Goal: Task Accomplishment & Management: Use online tool/utility

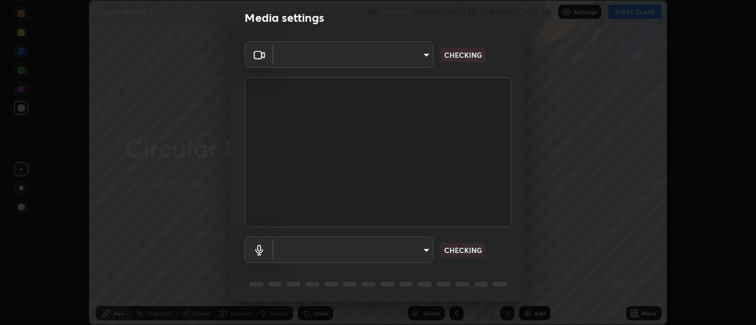
scroll to position [62, 0]
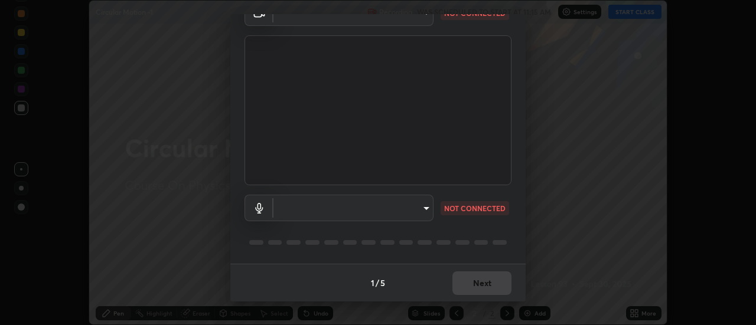
type input "c4401408a52d40c38515236f221603e9a854b9d3f030f2e841847d71f832acc5"
type input "default"
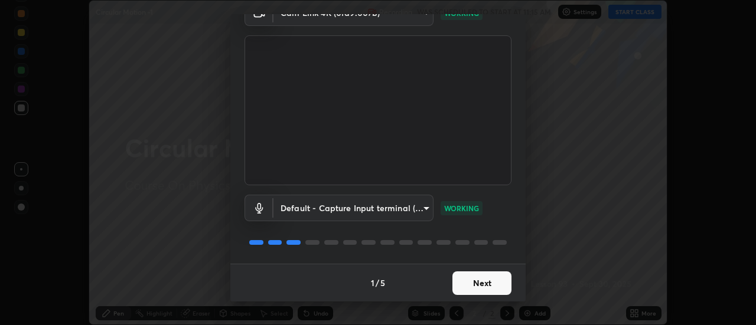
click at [492, 280] on button "Next" at bounding box center [481, 284] width 59 height 24
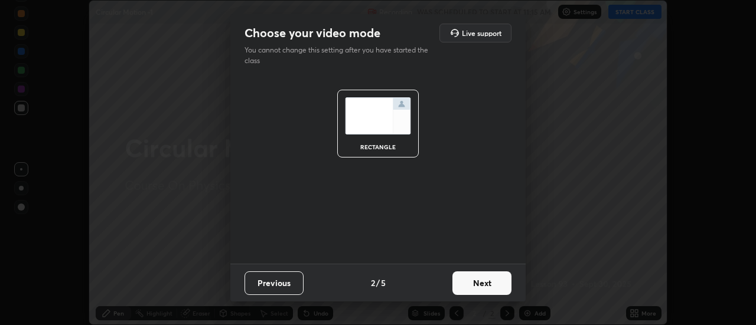
scroll to position [0, 0]
click at [488, 280] on button "Next" at bounding box center [481, 284] width 59 height 24
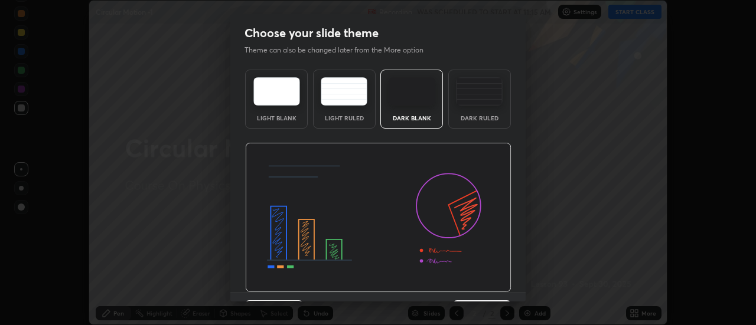
scroll to position [29, 0]
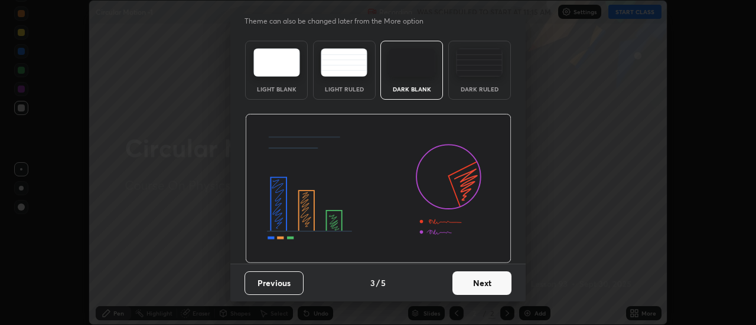
click at [484, 275] on button "Next" at bounding box center [481, 284] width 59 height 24
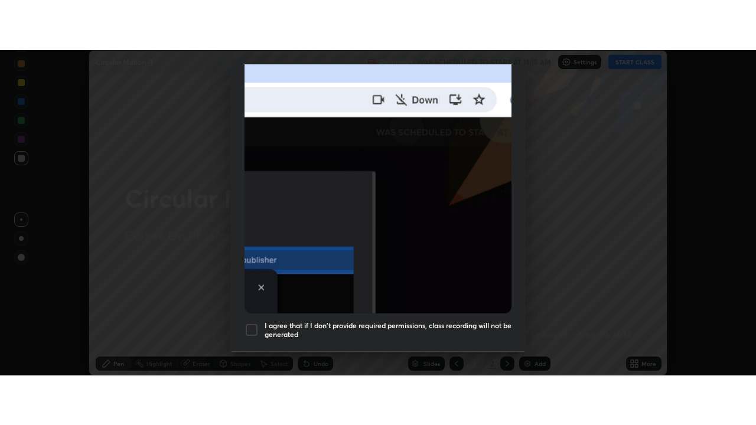
scroll to position [303, 0]
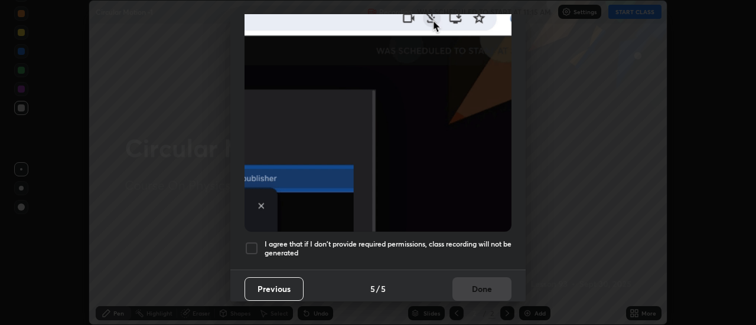
click at [469, 240] on h5 "I agree that if I don't provide required permissions, class recording will not …" at bounding box center [387, 249] width 247 height 18
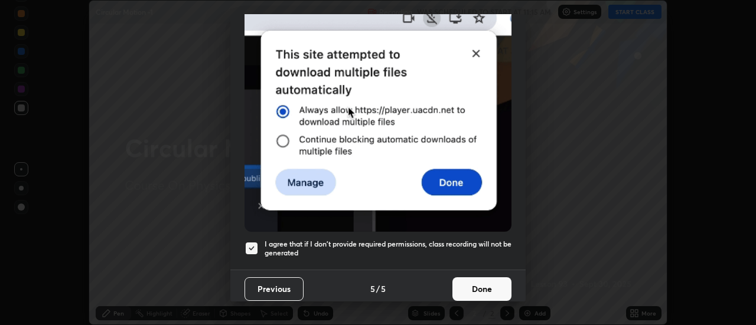
click at [483, 286] on button "Done" at bounding box center [481, 289] width 59 height 24
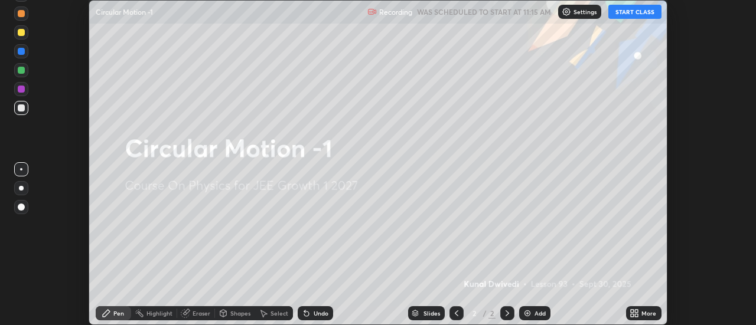
click at [620, 14] on button "START CLASS" at bounding box center [634, 12] width 53 height 14
click at [636, 315] on icon at bounding box center [636, 315] width 3 height 3
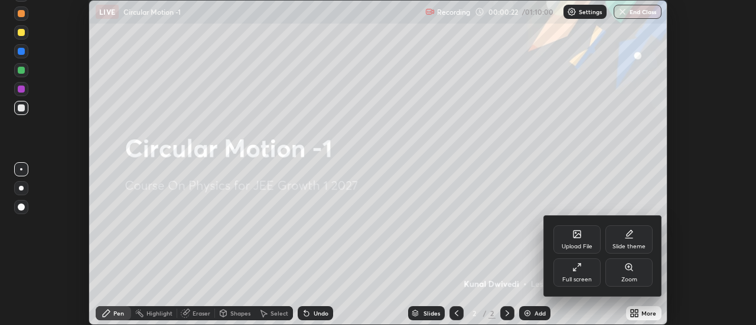
click at [576, 246] on div "Upload File" at bounding box center [576, 247] width 31 height 6
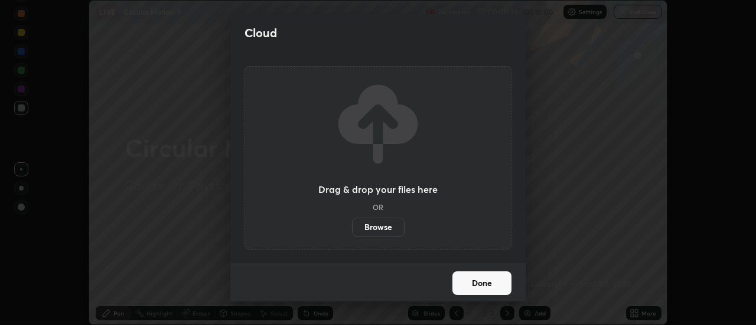
click at [392, 225] on label "Browse" at bounding box center [378, 227] width 53 height 19
click at [352, 225] on input "Browse" at bounding box center [352, 227] width 0 height 19
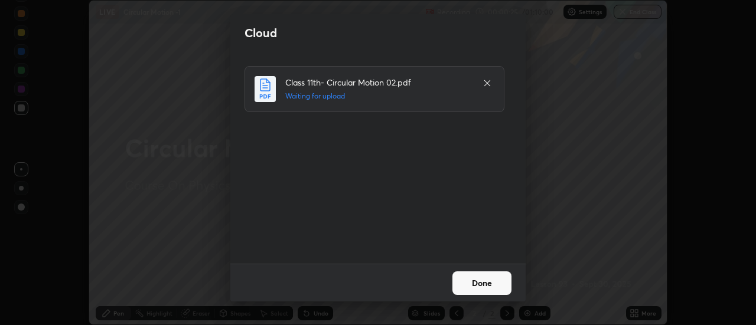
click at [229, 31] on div "Cloud Class 11th- Circular Motion 02.pdf Waiting for upload Done" at bounding box center [378, 162] width 756 height 325
click at [485, 282] on button "Done" at bounding box center [481, 284] width 59 height 24
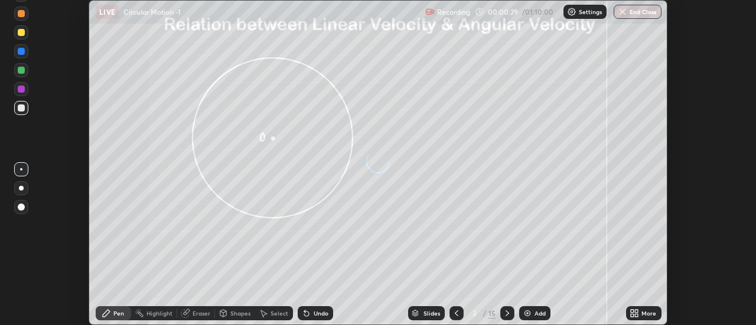
click at [636, 311] on icon at bounding box center [636, 311] width 3 height 3
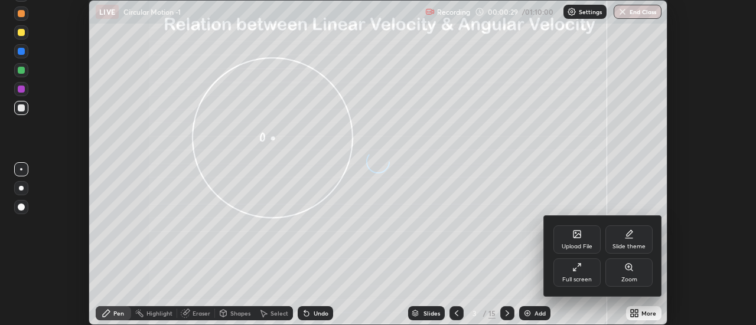
click at [584, 280] on div "Full screen" at bounding box center [577, 280] width 30 height 6
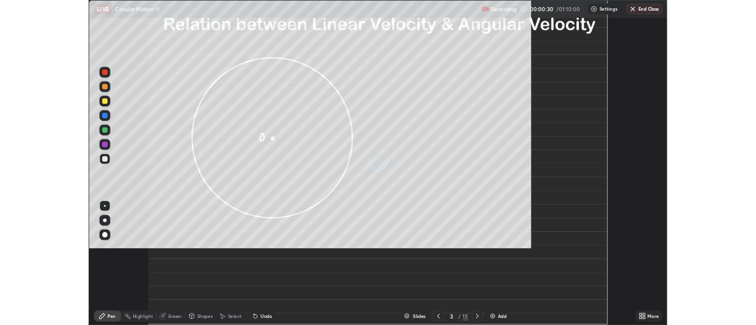
scroll to position [425, 756]
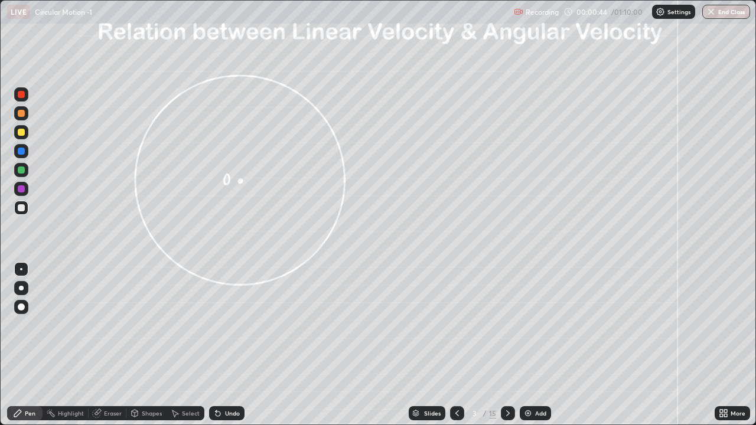
click at [507, 325] on icon at bounding box center [507, 413] width 9 height 9
click at [19, 133] on div at bounding box center [21, 132] width 7 height 7
click at [222, 325] on div "Undo" at bounding box center [226, 413] width 35 height 14
click at [224, 325] on div "Undo" at bounding box center [226, 413] width 35 height 14
click at [234, 325] on div "Undo" at bounding box center [232, 413] width 15 height 6
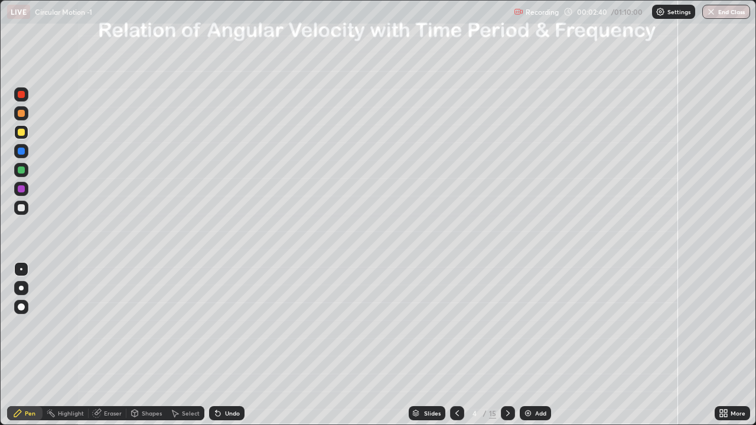
click at [227, 325] on div "Undo" at bounding box center [232, 413] width 15 height 6
click at [229, 325] on div "Undo" at bounding box center [232, 413] width 15 height 6
click at [230, 325] on div "Undo" at bounding box center [232, 413] width 15 height 6
click at [231, 325] on div "Undo" at bounding box center [232, 413] width 15 height 6
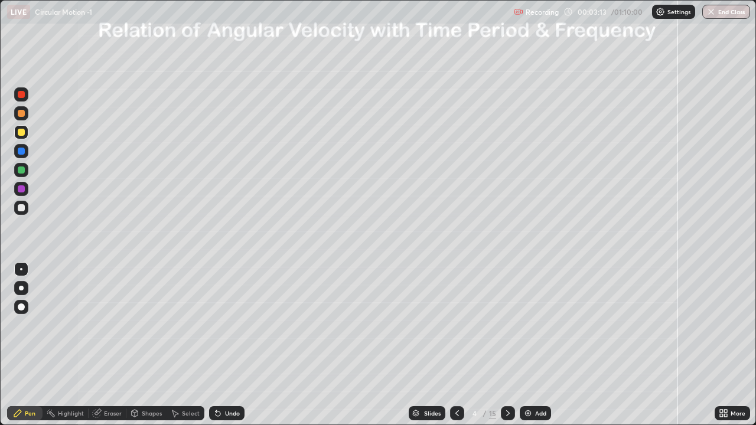
click at [22, 208] on div at bounding box center [21, 207] width 7 height 7
click at [456, 325] on icon at bounding box center [456, 413] width 9 height 9
click at [139, 325] on div "Shapes" at bounding box center [146, 413] width 40 height 14
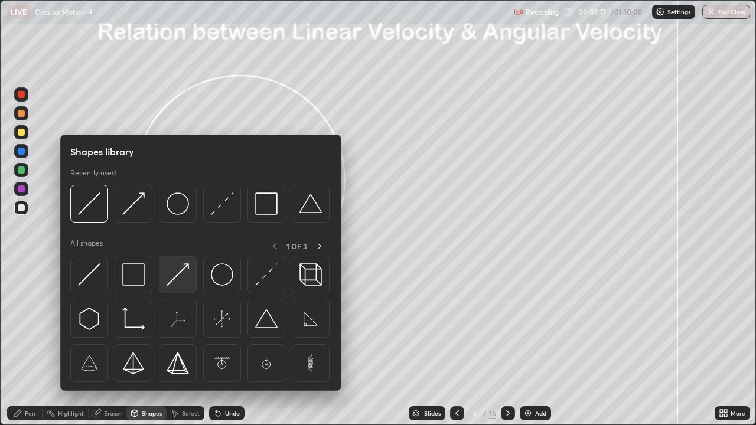
click at [178, 272] on img at bounding box center [177, 274] width 22 height 22
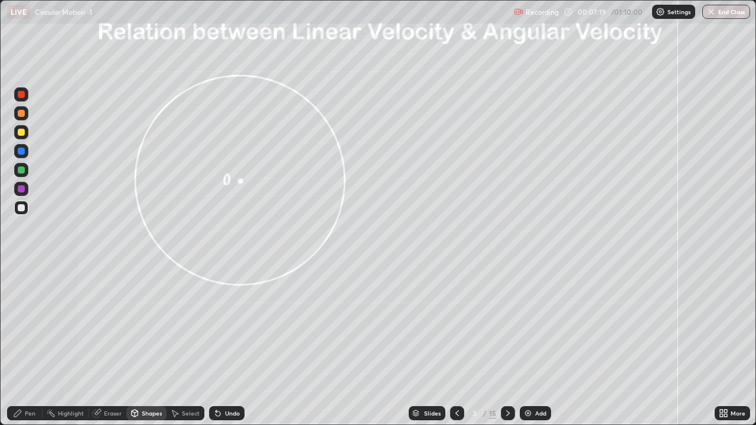
click at [24, 135] on div at bounding box center [21, 132] width 7 height 7
click at [24, 325] on div "Pen" at bounding box center [24, 413] width 35 height 14
click at [22, 172] on div at bounding box center [21, 169] width 7 height 7
click at [148, 325] on div "Shapes" at bounding box center [146, 413] width 40 height 14
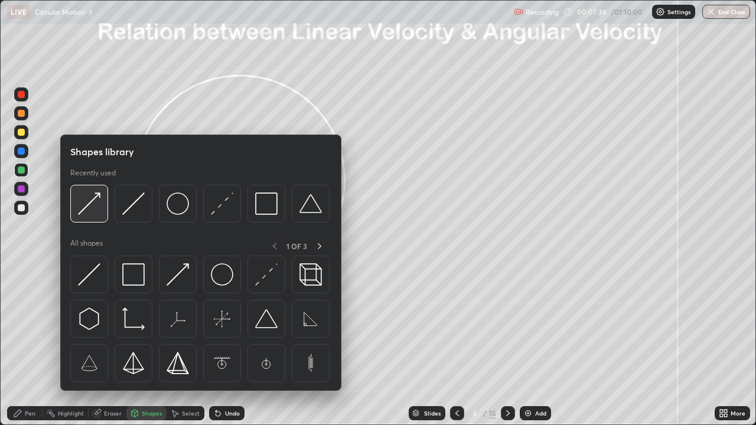
click at [94, 203] on img at bounding box center [89, 203] width 22 height 22
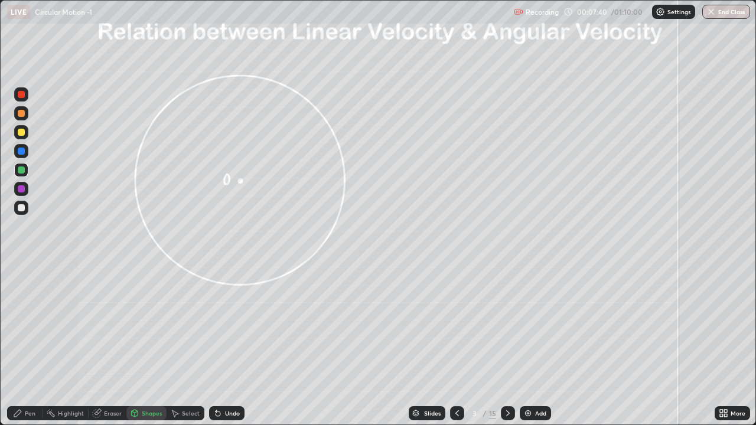
click at [26, 325] on div "Pen" at bounding box center [30, 413] width 11 height 6
click at [21, 150] on div at bounding box center [21, 151] width 7 height 7
click at [22, 210] on div at bounding box center [21, 207] width 7 height 7
click at [21, 131] on div at bounding box center [21, 132] width 7 height 7
click at [145, 325] on div "Shapes" at bounding box center [146, 413] width 40 height 14
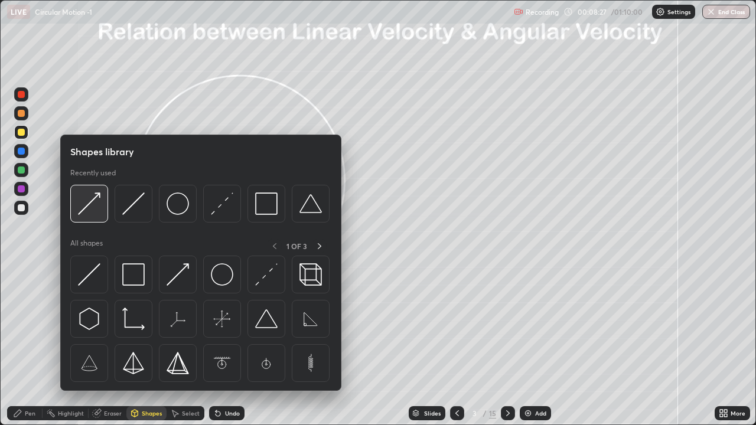
click at [96, 200] on img at bounding box center [89, 203] width 22 height 22
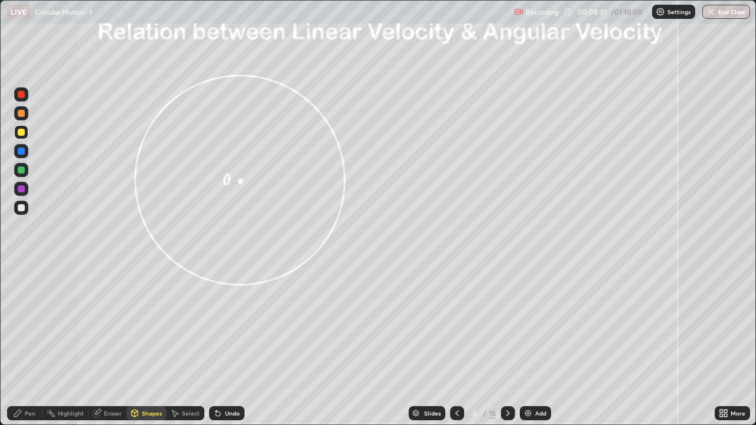
click at [22, 325] on icon at bounding box center [17, 413] width 9 height 9
click at [18, 206] on div at bounding box center [21, 207] width 7 height 7
click at [22, 170] on div at bounding box center [21, 169] width 7 height 7
click at [24, 206] on div at bounding box center [21, 207] width 7 height 7
click at [145, 325] on div "Shapes" at bounding box center [152, 413] width 20 height 6
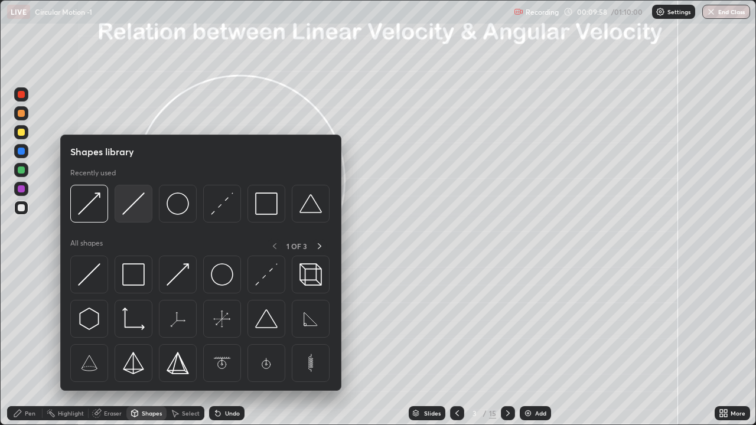
click at [131, 207] on img at bounding box center [133, 203] width 22 height 22
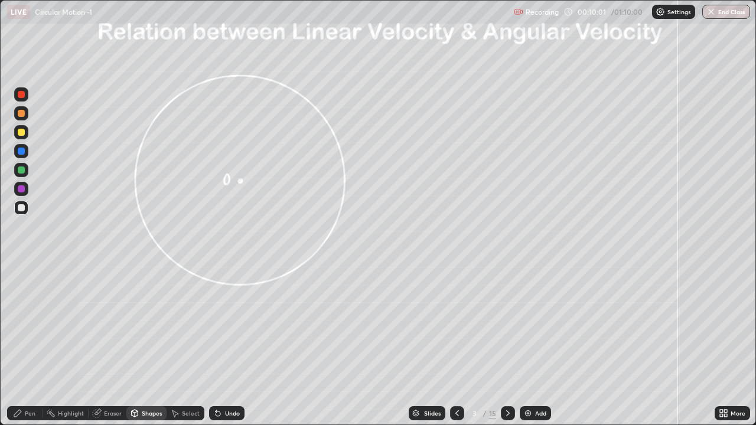
click at [31, 325] on div "Pen" at bounding box center [30, 413] width 11 height 6
click at [112, 325] on div "Eraser" at bounding box center [113, 413] width 18 height 6
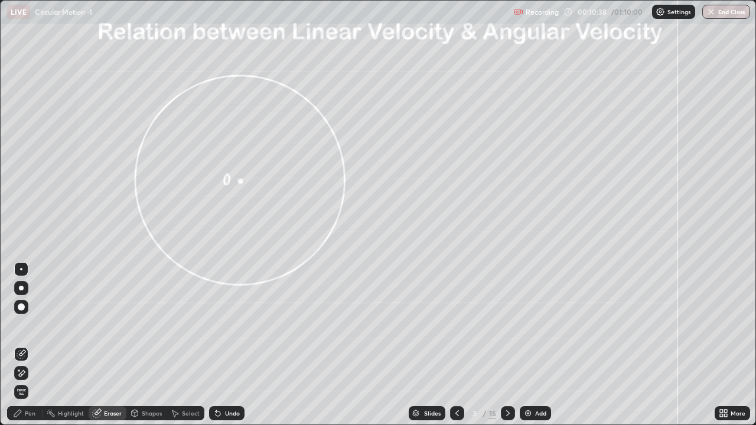
click at [21, 325] on icon at bounding box center [22, 373] width 6 height 6
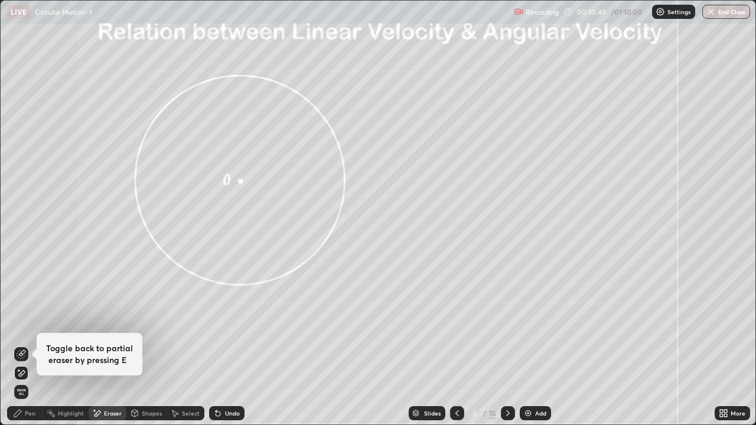
click at [20, 325] on icon at bounding box center [17, 413] width 9 height 9
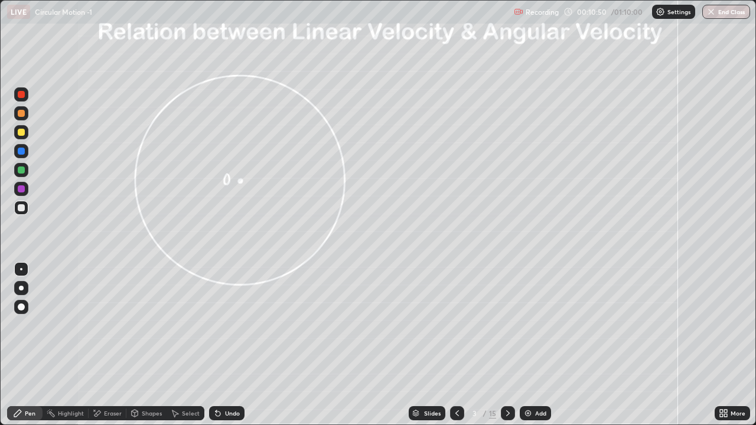
click at [21, 171] on div at bounding box center [21, 169] width 7 height 7
click at [22, 208] on div at bounding box center [21, 207] width 7 height 7
click at [19, 132] on div at bounding box center [21, 132] width 7 height 7
click at [507, 325] on icon at bounding box center [508, 413] width 4 height 6
click at [508, 325] on icon at bounding box center [507, 413] width 9 height 9
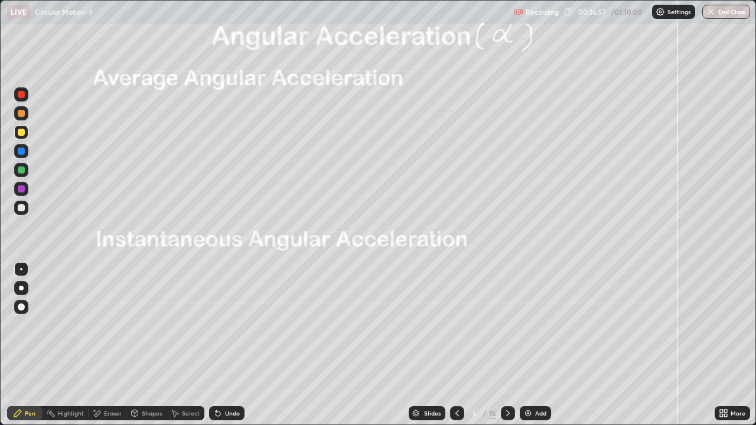
click at [18, 213] on div at bounding box center [21, 208] width 14 height 14
click at [507, 325] on icon at bounding box center [507, 413] width 9 height 9
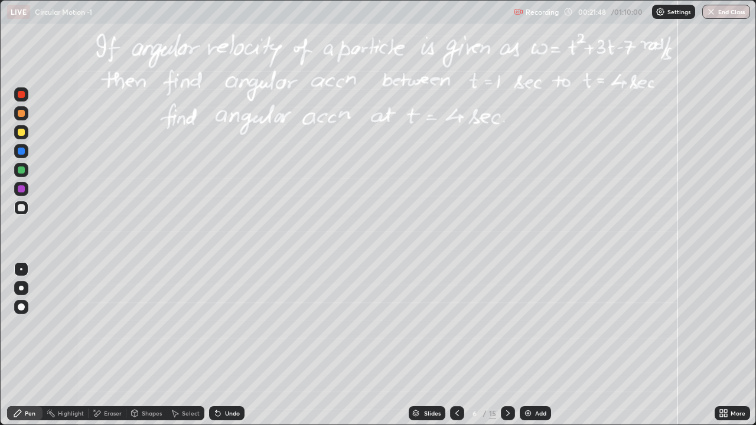
click at [19, 130] on div at bounding box center [21, 132] width 7 height 7
click at [506, 325] on icon at bounding box center [508, 413] width 4 height 6
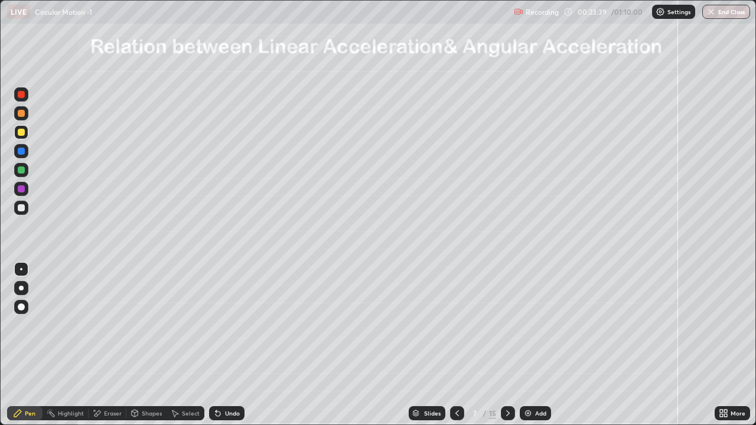
click at [152, 325] on div "Shapes" at bounding box center [152, 413] width 20 height 6
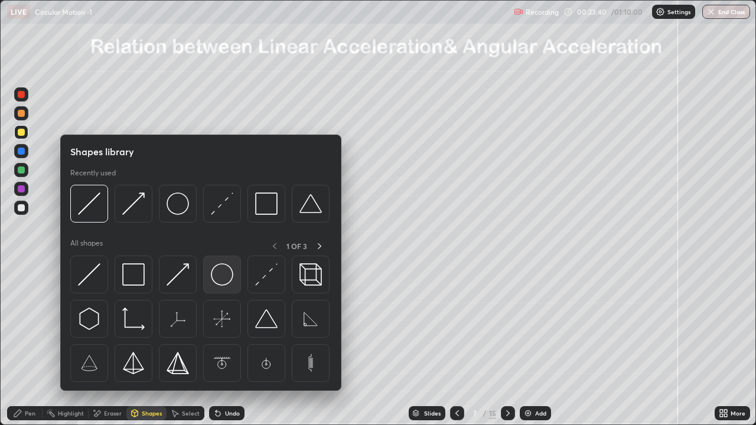
click at [221, 275] on img at bounding box center [222, 274] width 22 height 22
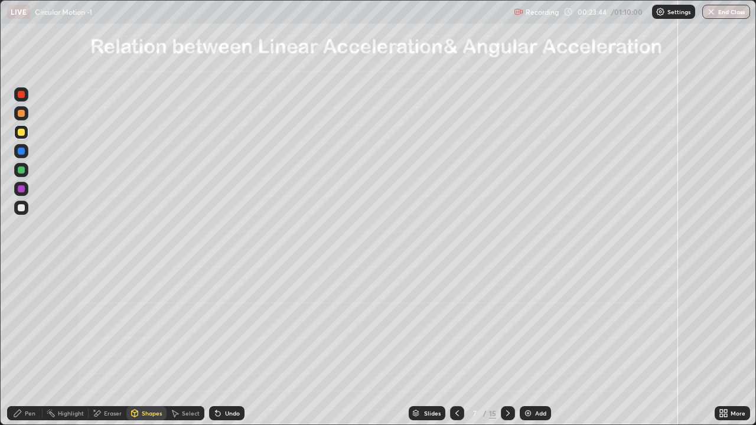
click at [15, 325] on icon at bounding box center [17, 413] width 7 height 7
click at [22, 208] on div at bounding box center [21, 207] width 7 height 7
click at [139, 325] on div "Shapes" at bounding box center [146, 413] width 40 height 14
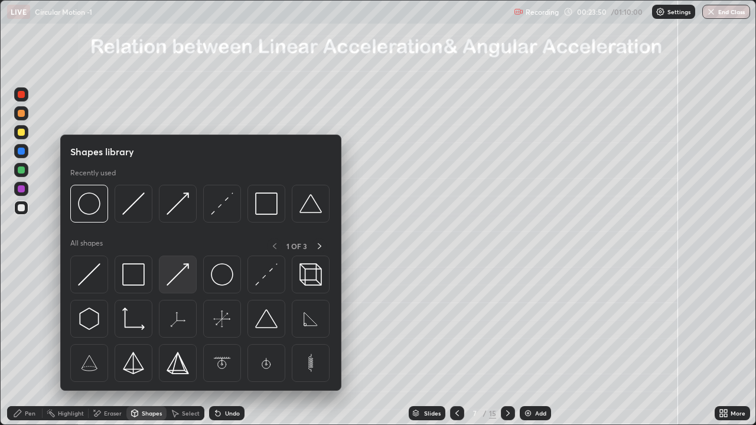
click at [178, 276] on img at bounding box center [177, 274] width 22 height 22
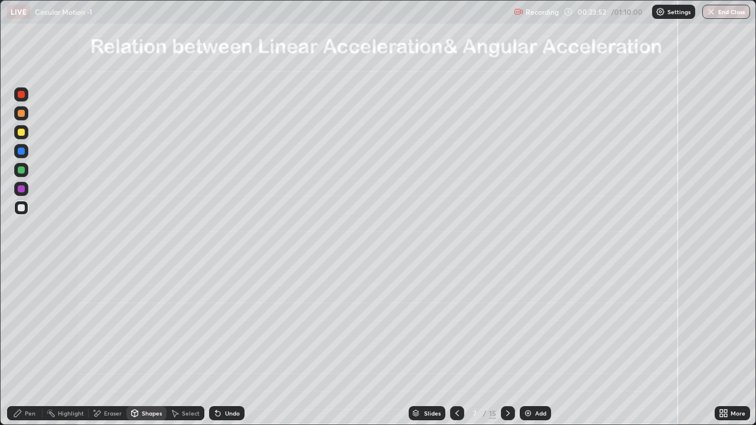
click at [23, 325] on div "Pen" at bounding box center [24, 413] width 35 height 14
click at [22, 132] on div at bounding box center [21, 132] width 7 height 7
click at [22, 209] on div at bounding box center [21, 207] width 7 height 7
click at [226, 325] on div "Undo" at bounding box center [226, 413] width 35 height 14
click at [455, 325] on icon at bounding box center [456, 413] width 9 height 9
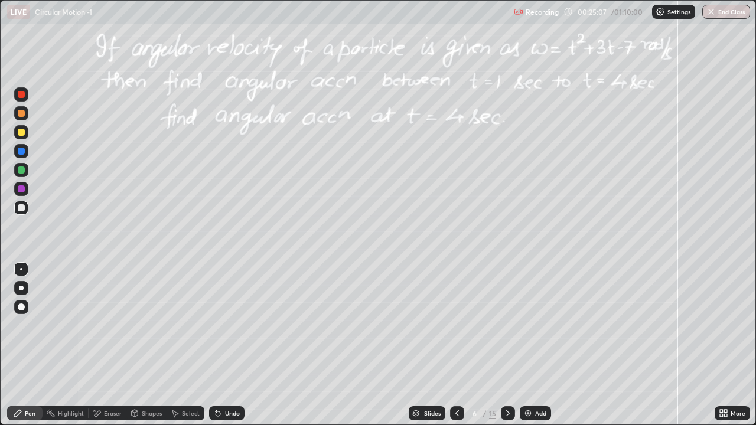
click at [455, 325] on icon at bounding box center [457, 413] width 4 height 6
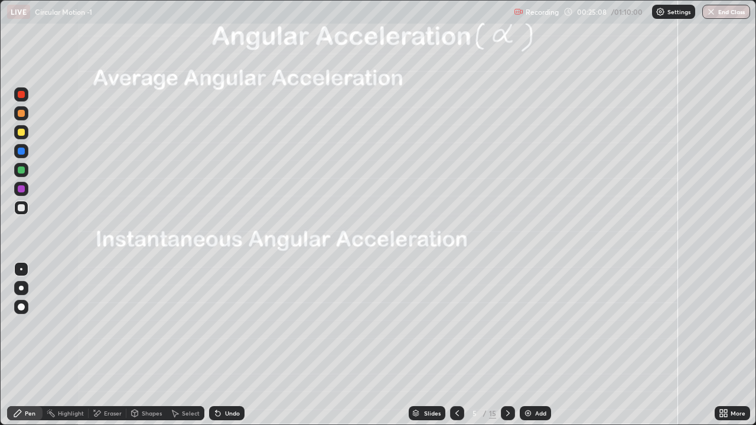
click at [456, 325] on icon at bounding box center [456, 413] width 9 height 9
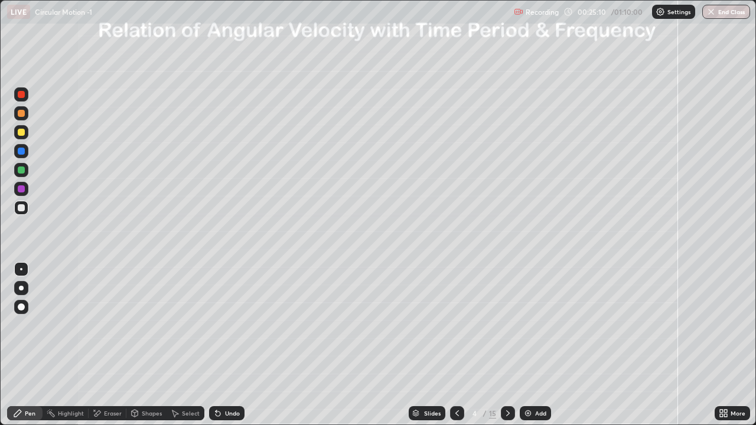
click at [456, 325] on icon at bounding box center [456, 413] width 9 height 9
click at [508, 325] on icon at bounding box center [507, 413] width 9 height 9
click at [507, 325] on div at bounding box center [508, 413] width 14 height 14
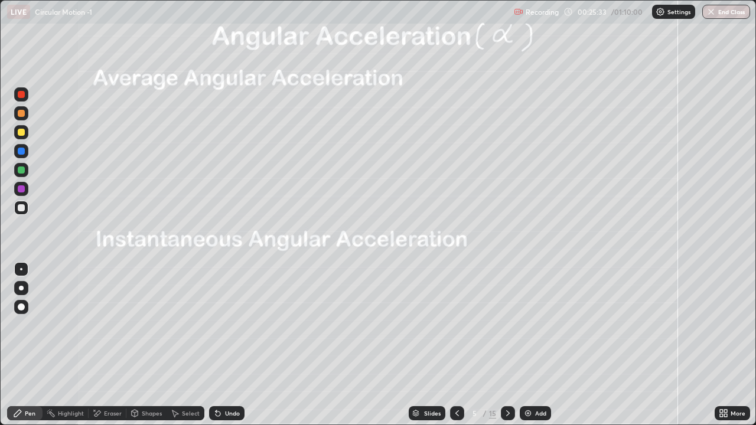
click at [507, 325] on icon at bounding box center [507, 413] width 9 height 9
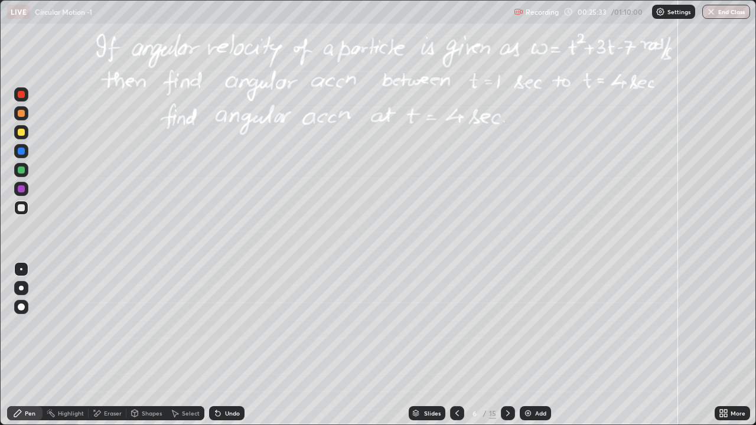
click at [506, 325] on icon at bounding box center [507, 413] width 9 height 9
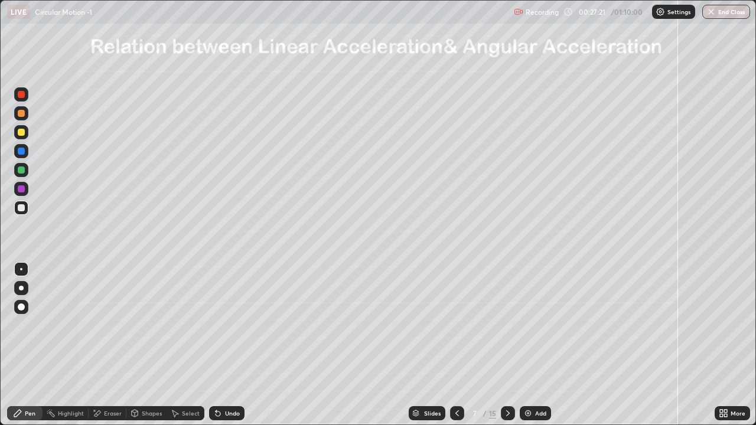
click at [230, 325] on div "Undo" at bounding box center [232, 413] width 15 height 6
click at [228, 325] on div "Undo" at bounding box center [226, 413] width 35 height 14
click at [19, 135] on div at bounding box center [21, 132] width 7 height 7
click at [218, 325] on icon at bounding box center [217, 413] width 9 height 9
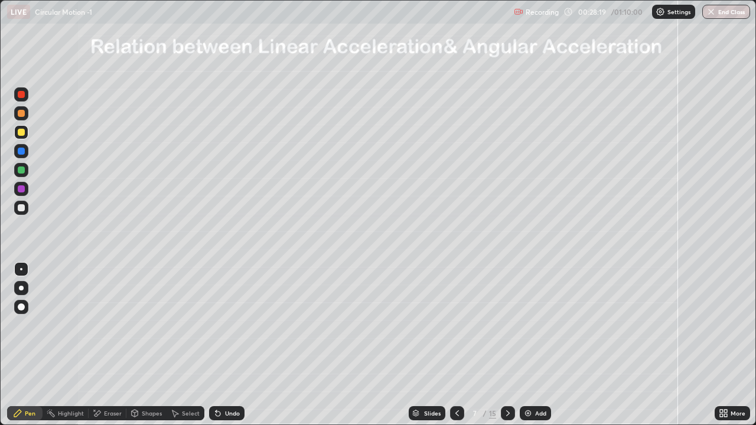
click at [15, 166] on div at bounding box center [21, 170] width 14 height 14
click at [511, 325] on div at bounding box center [508, 413] width 14 height 24
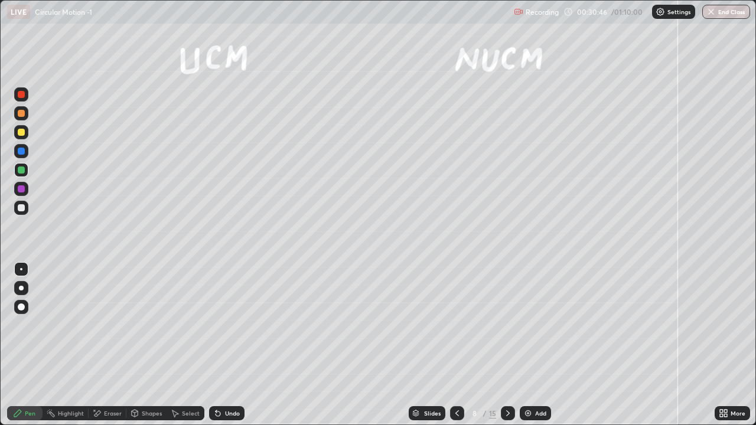
click at [506, 325] on icon at bounding box center [508, 413] width 4 height 6
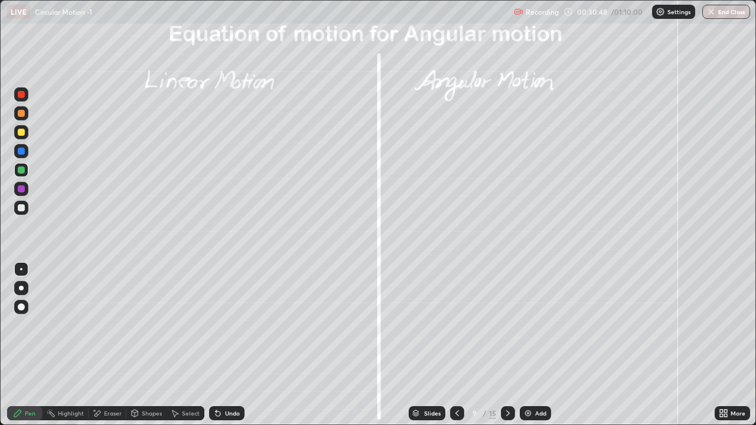
click at [456, 325] on icon at bounding box center [456, 413] width 9 height 9
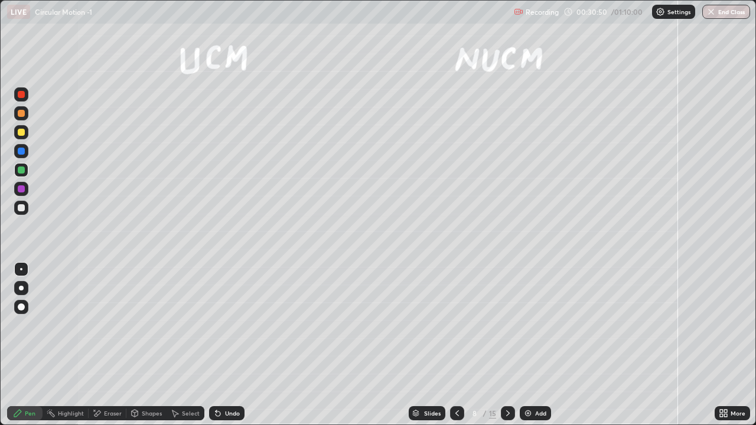
click at [146, 325] on div "Shapes" at bounding box center [152, 413] width 20 height 6
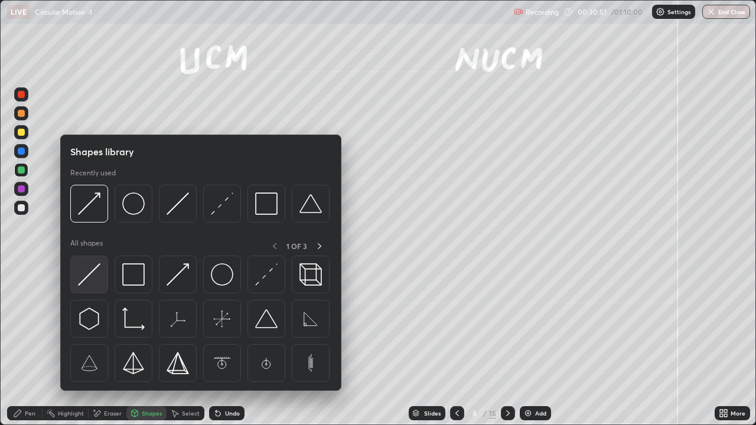
click at [88, 277] on img at bounding box center [89, 274] width 22 height 22
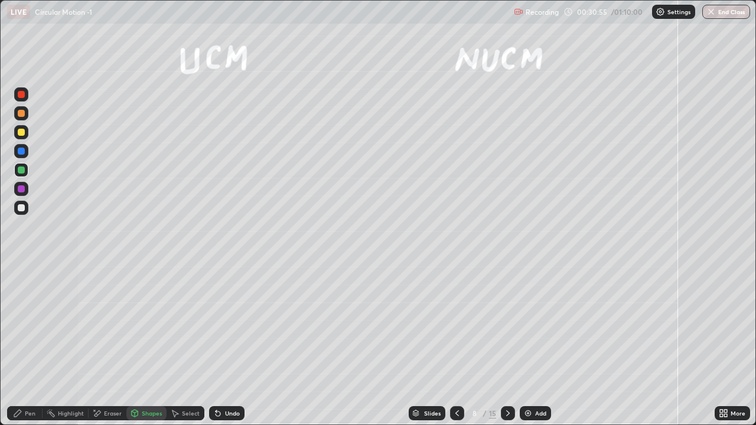
click at [25, 325] on div "Pen" at bounding box center [30, 413] width 11 height 6
click at [20, 207] on div at bounding box center [21, 207] width 7 height 7
click at [226, 325] on div "Undo" at bounding box center [232, 413] width 15 height 6
click at [227, 325] on div "Undo" at bounding box center [232, 413] width 15 height 6
click at [221, 325] on div "Undo" at bounding box center [226, 413] width 35 height 14
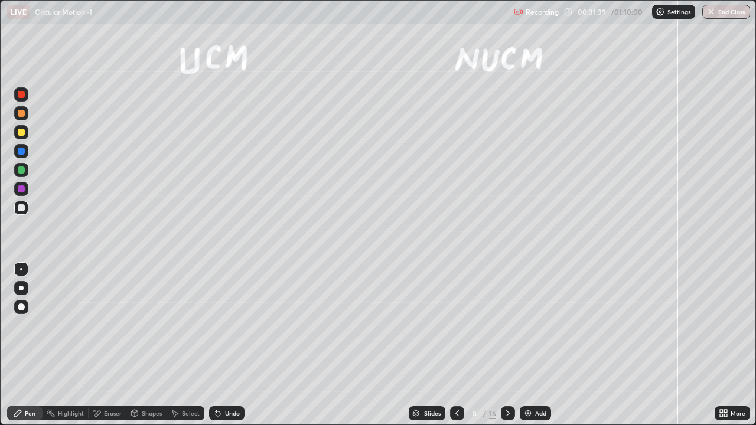
click at [218, 325] on icon at bounding box center [217, 413] width 5 height 5
click at [217, 325] on icon at bounding box center [217, 413] width 5 height 5
click at [22, 133] on div at bounding box center [21, 132] width 7 height 7
click at [20, 207] on div at bounding box center [21, 207] width 7 height 7
click at [507, 325] on icon at bounding box center [507, 413] width 9 height 9
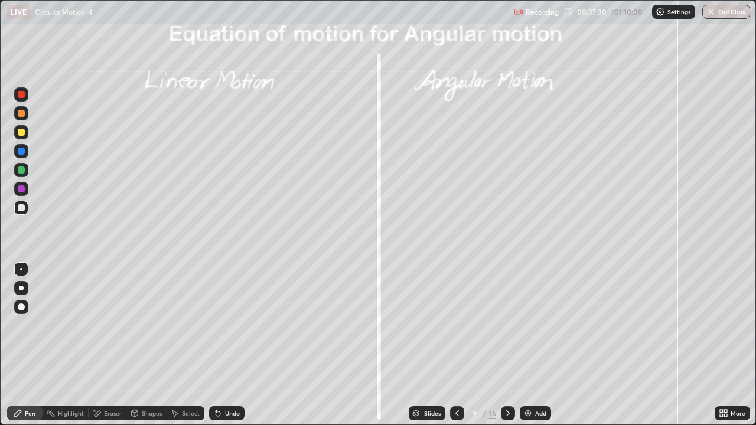
click at [20, 129] on div at bounding box center [21, 132] width 7 height 7
click at [508, 325] on icon at bounding box center [507, 413] width 9 height 9
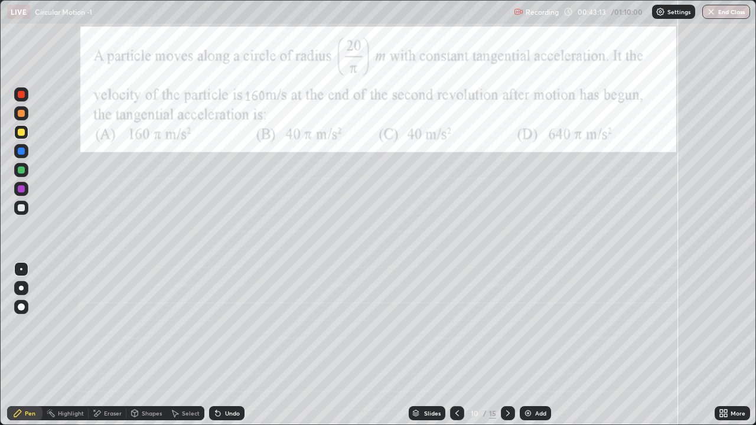
click at [19, 305] on div at bounding box center [21, 306] width 7 height 7
click at [22, 208] on div at bounding box center [21, 207] width 7 height 7
click at [226, 325] on div "Undo" at bounding box center [232, 413] width 15 height 6
click at [27, 325] on div "Pen" at bounding box center [30, 413] width 11 height 6
click at [21, 269] on div at bounding box center [21, 269] width 2 height 2
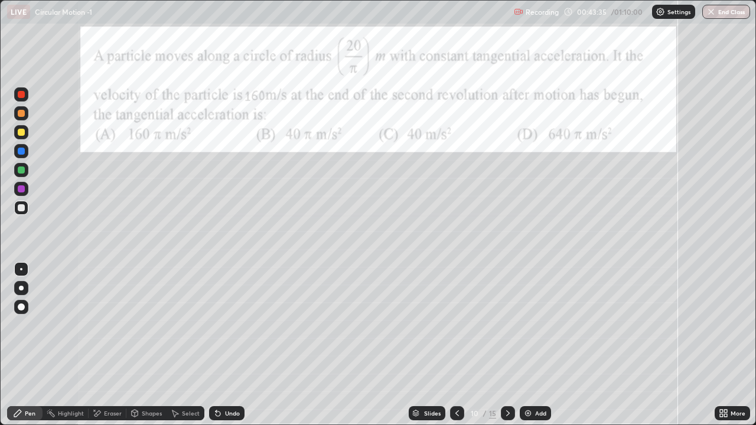
click at [23, 153] on div at bounding box center [21, 151] width 7 height 7
click at [18, 213] on div at bounding box center [21, 208] width 14 height 14
click at [170, 325] on div "Select" at bounding box center [185, 413] width 38 height 24
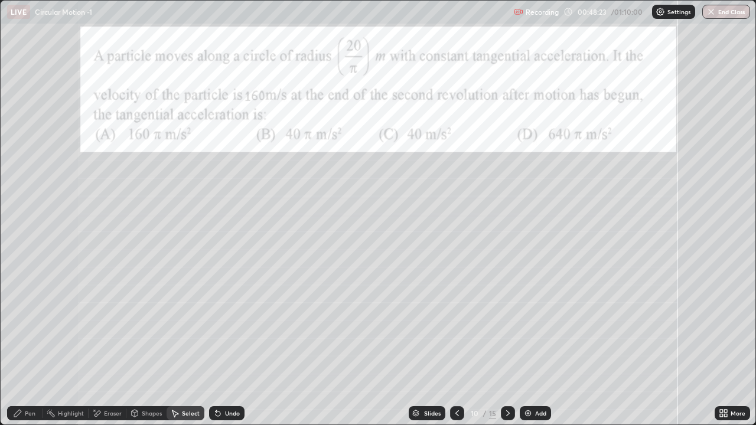
click at [179, 325] on div "0 ° Undo Copy Duplicate Duplicate to new slide Delete" at bounding box center [378, 213] width 754 height 424
click at [196, 325] on div "0 ° Undo Copy Duplicate Duplicate to new slide Delete" at bounding box center [378, 213] width 754 height 424
click at [14, 325] on icon at bounding box center [17, 413] width 9 height 9
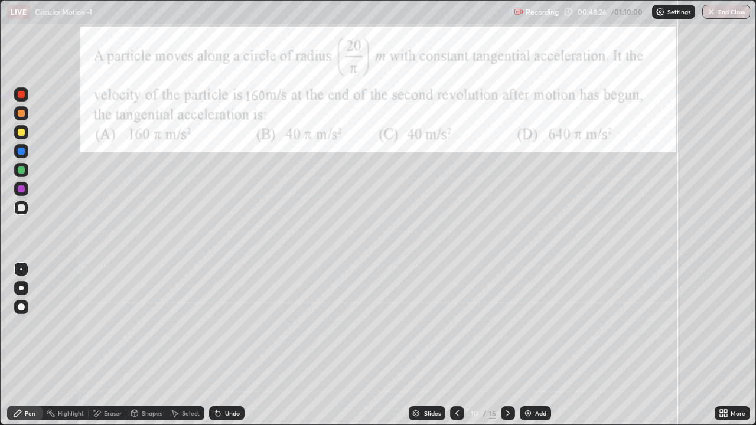
click at [185, 325] on div "Select" at bounding box center [185, 413] width 38 height 24
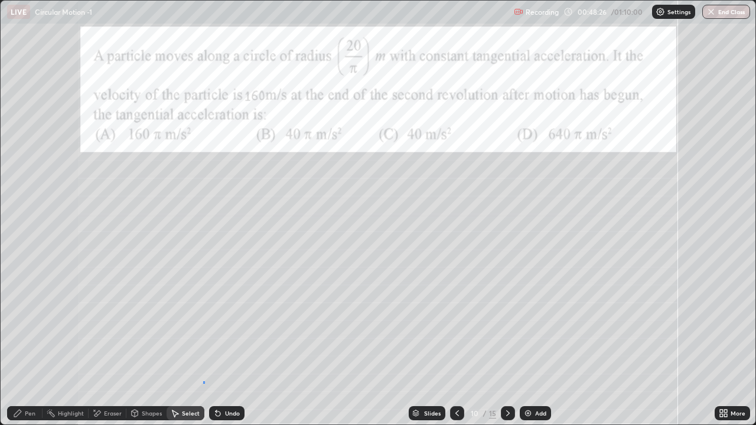
click at [204, 325] on div "0 ° Undo Copy Duplicate Duplicate to new slide Delete" at bounding box center [378, 213] width 754 height 424
click at [16, 325] on icon at bounding box center [17, 413] width 7 height 7
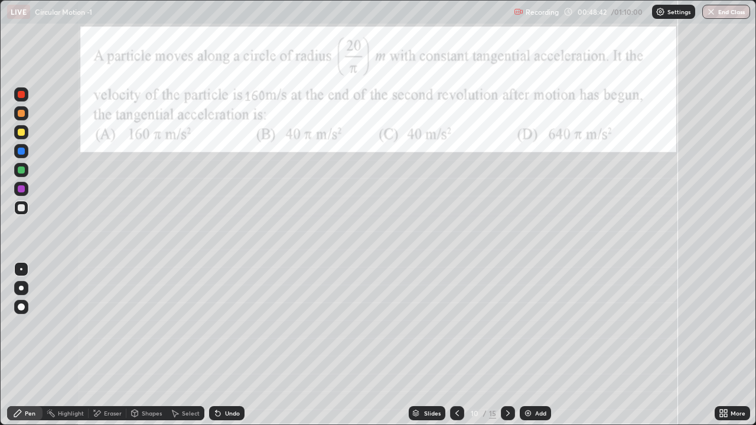
click at [22, 171] on div at bounding box center [21, 169] width 7 height 7
click at [507, 325] on icon at bounding box center [507, 413] width 9 height 9
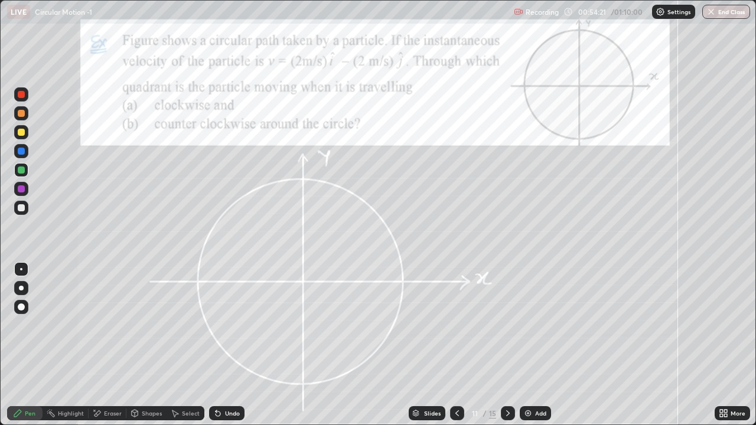
click at [24, 187] on div at bounding box center [21, 188] width 7 height 7
click at [21, 189] on div at bounding box center [21, 188] width 7 height 7
click at [24, 168] on div at bounding box center [21, 169] width 7 height 7
click at [18, 189] on div at bounding box center [21, 188] width 7 height 7
click at [507, 325] on icon at bounding box center [507, 413] width 9 height 9
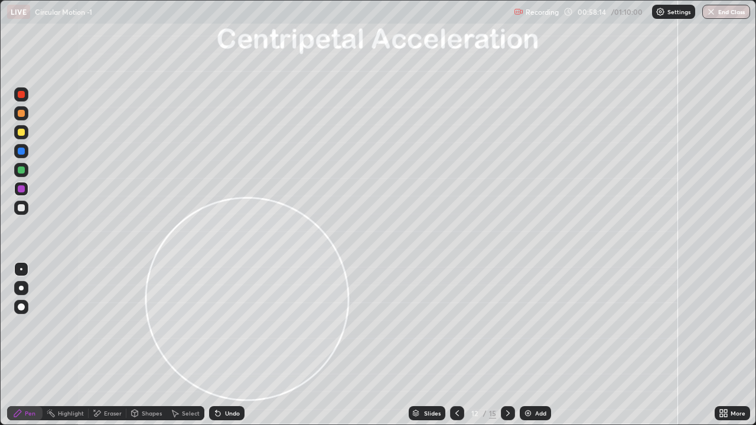
click at [18, 134] on div at bounding box center [21, 132] width 7 height 7
click at [22, 208] on div at bounding box center [21, 207] width 7 height 7
click at [216, 325] on icon at bounding box center [217, 413] width 5 height 5
click at [146, 325] on div "Shapes" at bounding box center [152, 413] width 20 height 6
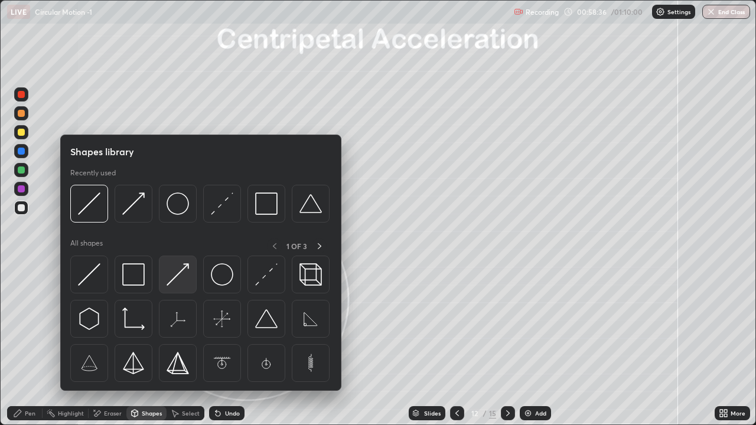
click at [175, 276] on img at bounding box center [177, 274] width 22 height 22
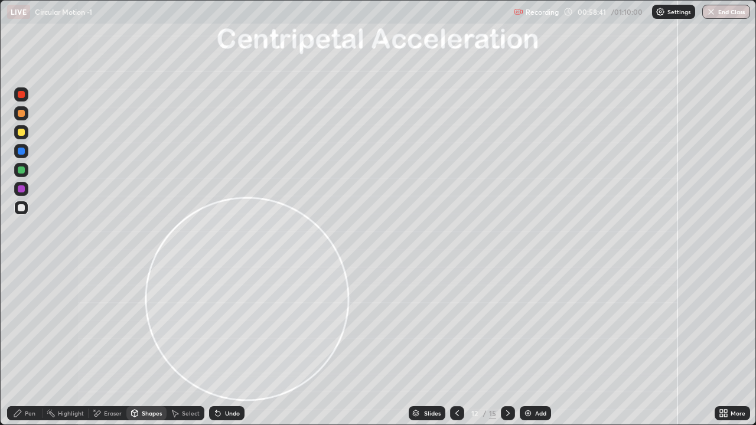
click at [24, 170] on div at bounding box center [21, 169] width 7 height 7
click at [228, 325] on div "Undo" at bounding box center [232, 413] width 15 height 6
click at [23, 209] on div at bounding box center [21, 207] width 7 height 7
click at [144, 325] on div "Shapes" at bounding box center [146, 413] width 40 height 14
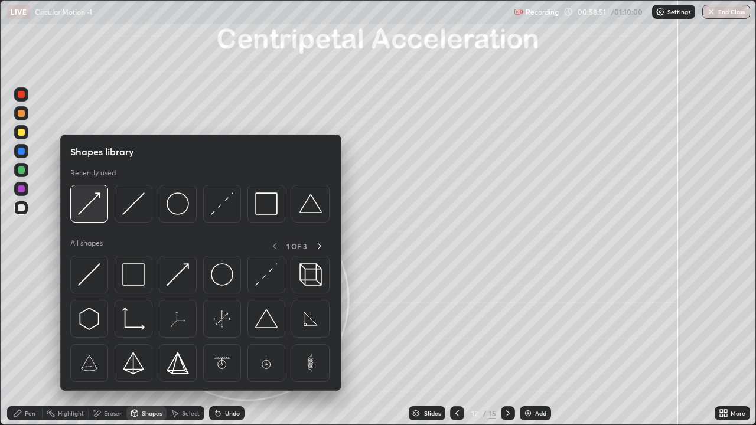
click at [88, 205] on img at bounding box center [89, 203] width 22 height 22
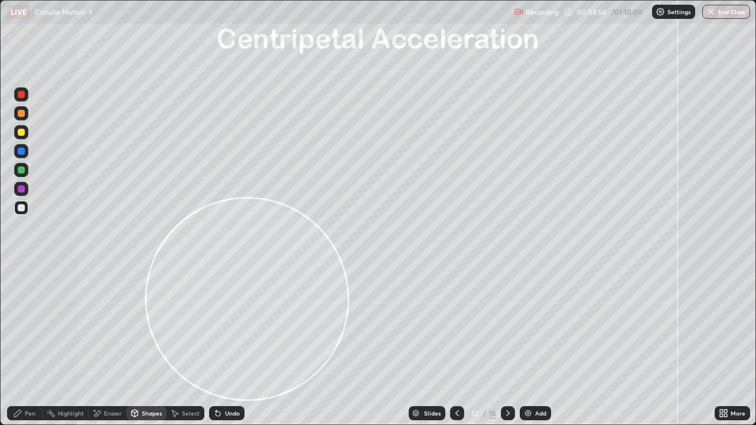
click at [24, 168] on div at bounding box center [21, 169] width 7 height 7
click at [21, 325] on icon at bounding box center [17, 413] width 9 height 9
click at [25, 207] on div at bounding box center [21, 208] width 14 height 14
click at [218, 325] on div "Undo" at bounding box center [226, 413] width 35 height 14
click at [21, 168] on div at bounding box center [21, 169] width 7 height 7
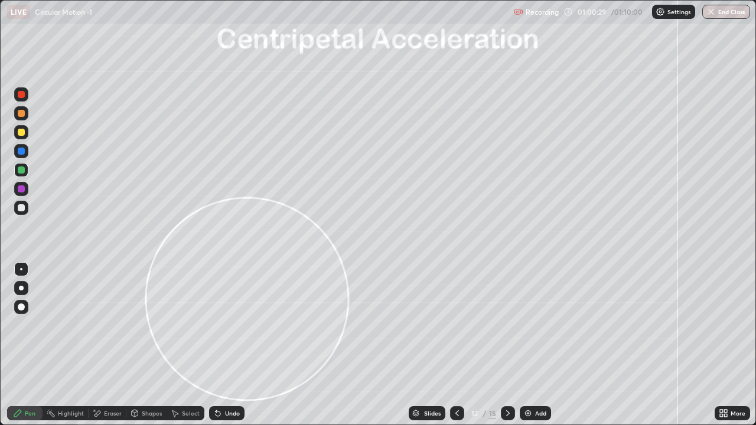
click at [113, 325] on div "Eraser" at bounding box center [113, 413] width 18 height 6
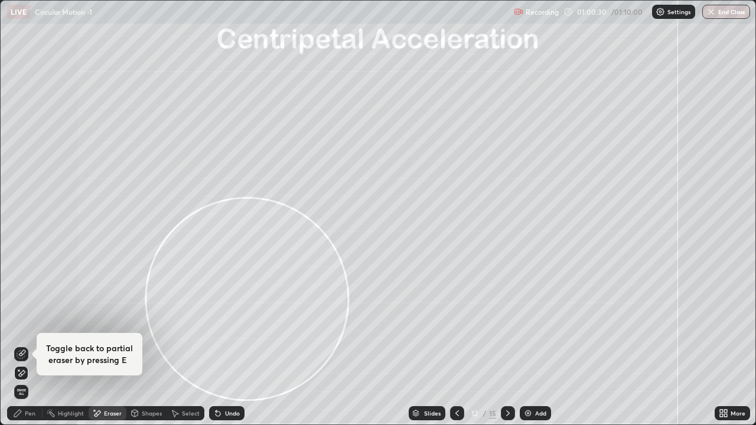
click at [146, 325] on div "Shapes" at bounding box center [146, 413] width 40 height 14
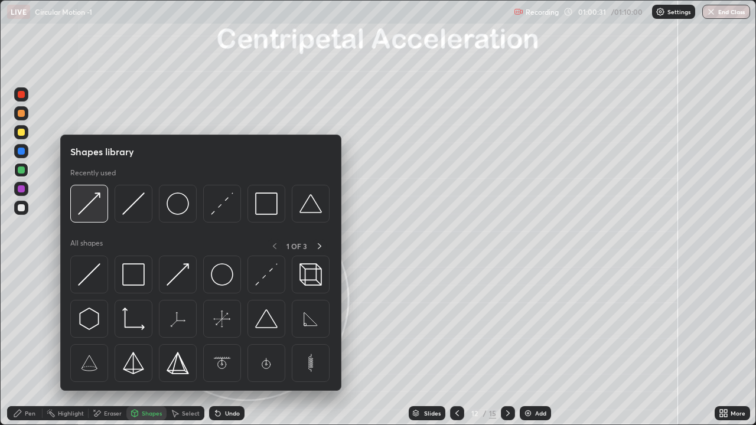
click at [93, 205] on img at bounding box center [89, 203] width 22 height 22
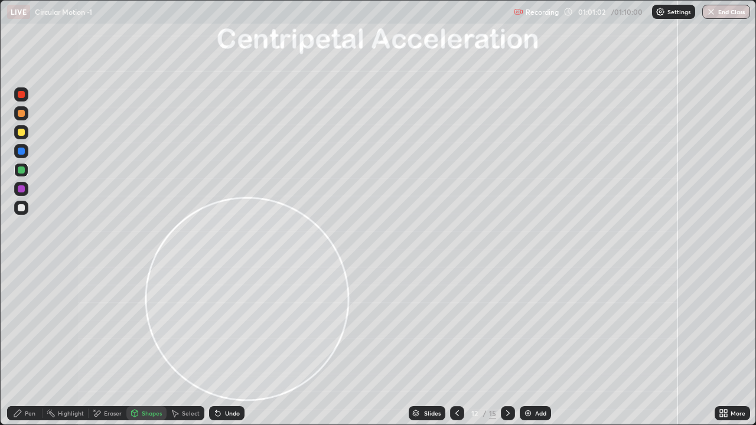
click at [234, 325] on div "Undo" at bounding box center [232, 413] width 15 height 6
click at [28, 136] on div at bounding box center [21, 132] width 14 height 14
click at [35, 325] on div "Pen" at bounding box center [24, 413] width 35 height 14
click at [137, 325] on icon at bounding box center [135, 413] width 6 height 7
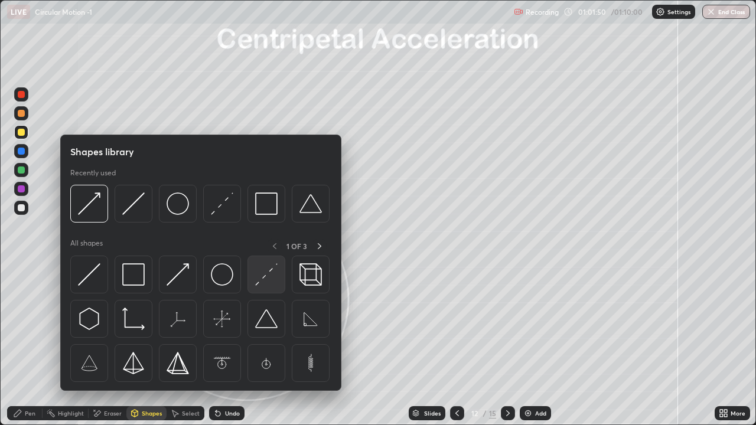
click at [267, 263] on div at bounding box center [266, 275] width 38 height 38
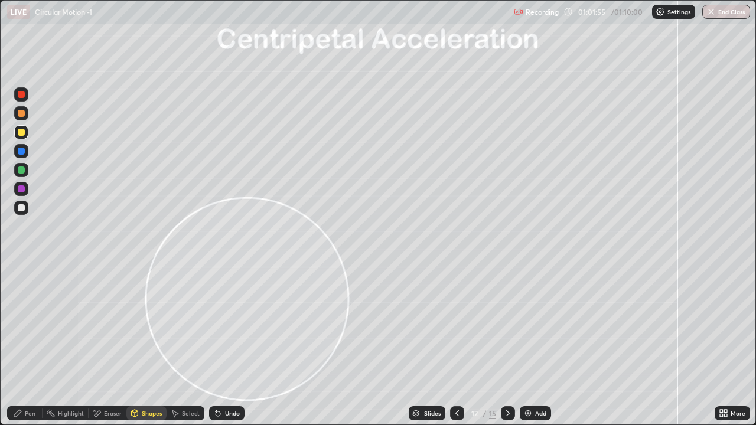
click at [216, 325] on icon at bounding box center [217, 413] width 5 height 5
click at [20, 208] on div at bounding box center [21, 207] width 7 height 7
click at [22, 325] on div "Pen" at bounding box center [24, 413] width 35 height 14
click at [23, 131] on div at bounding box center [21, 132] width 7 height 7
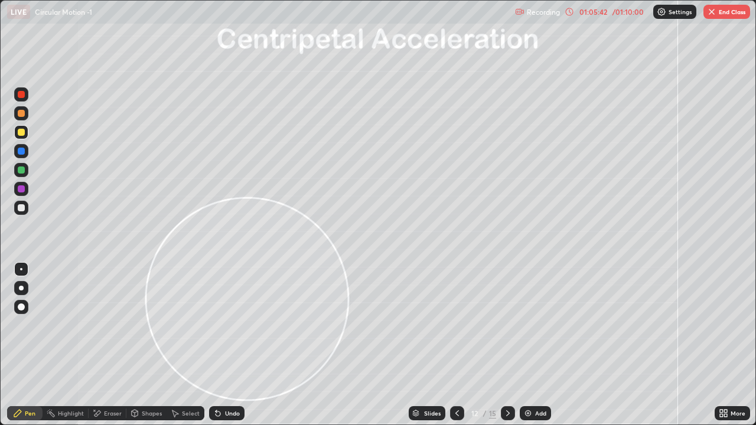
click at [218, 325] on icon at bounding box center [217, 413] width 5 height 5
click at [19, 205] on div at bounding box center [21, 207] width 7 height 7
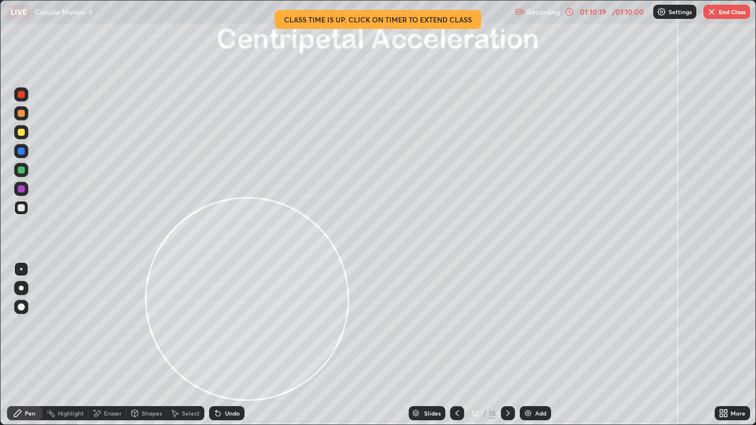
click at [715, 14] on img "button" at bounding box center [711, 11] width 9 height 9
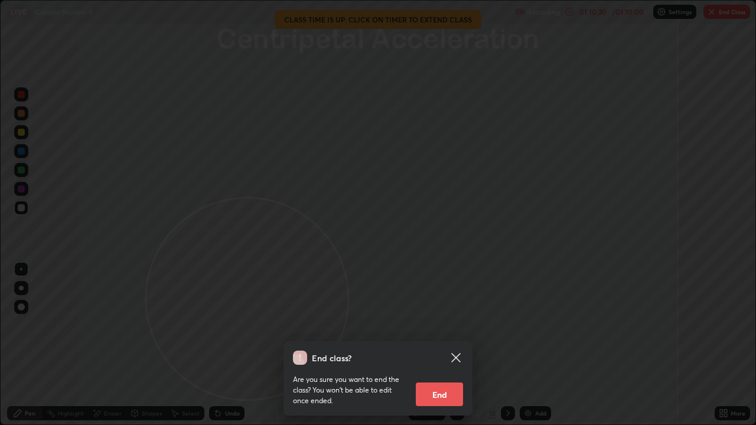
click at [432, 325] on button "End" at bounding box center [439, 395] width 47 height 24
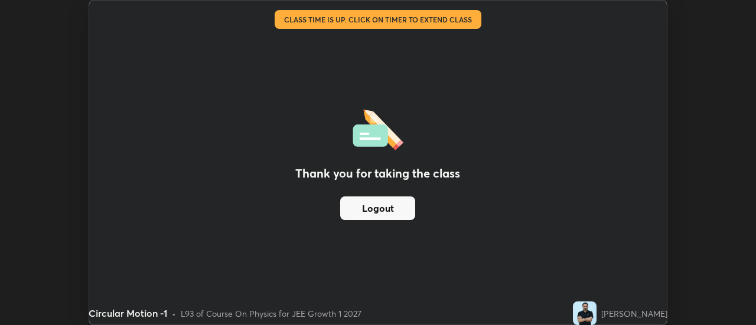
scroll to position [58709, 58278]
